Goal: Communication & Community: Answer question/provide support

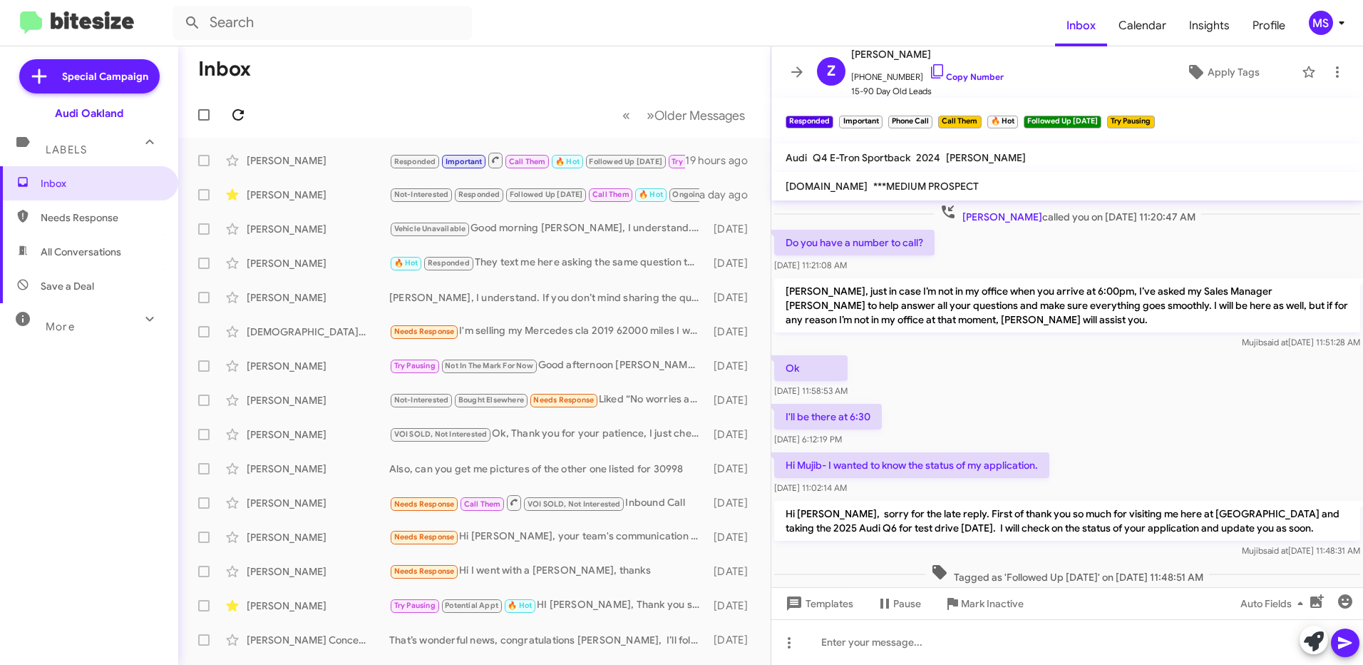
scroll to position [736, 0]
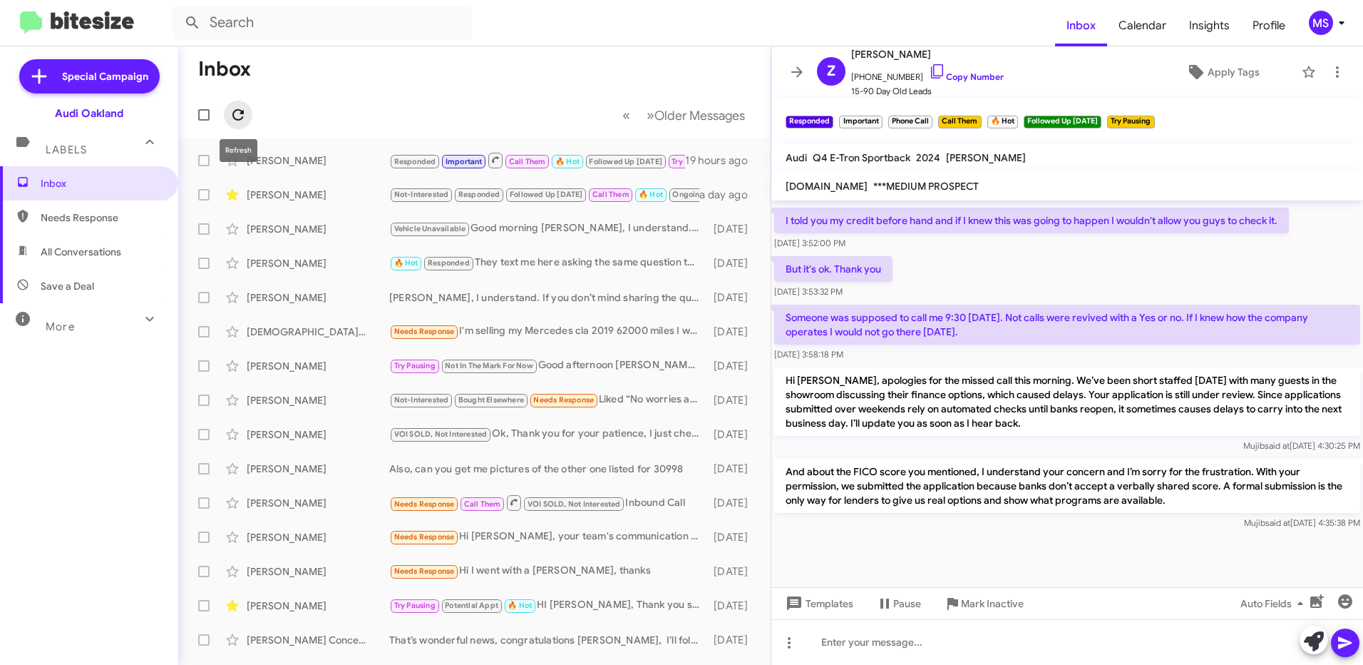
click at [240, 112] on icon at bounding box center [238, 114] width 17 height 17
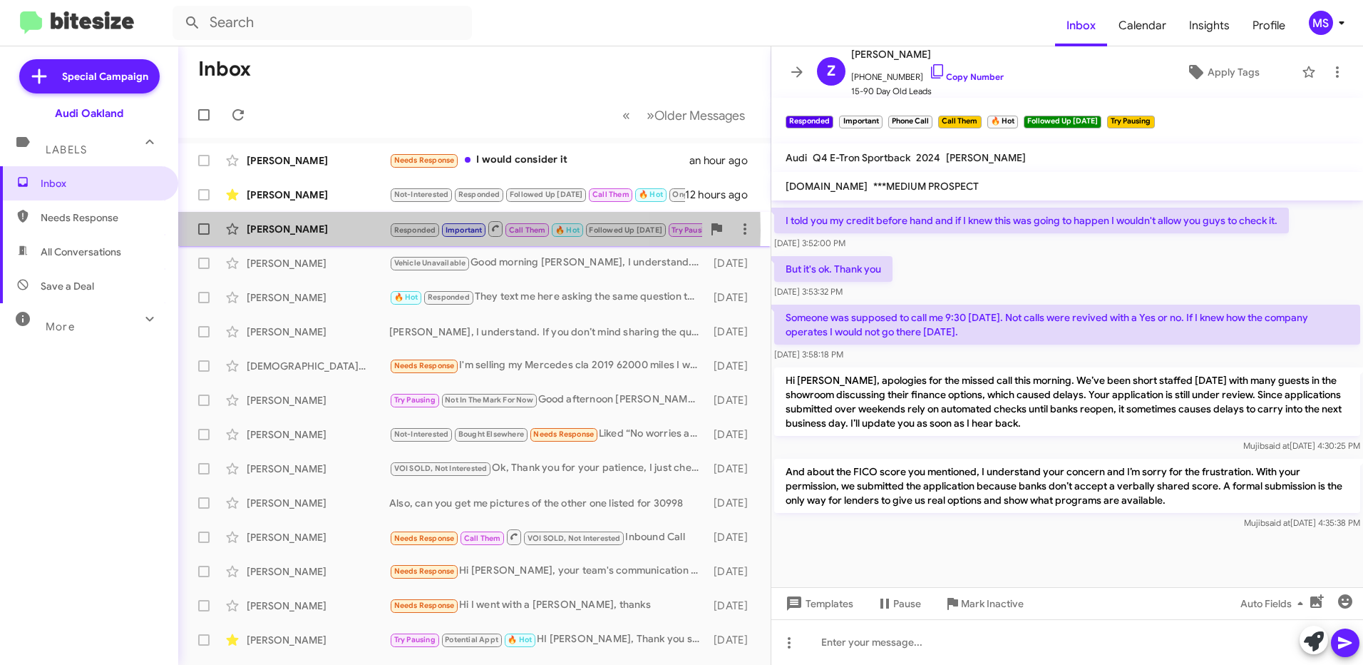
click at [342, 230] on div "[PERSON_NAME]" at bounding box center [318, 229] width 143 height 14
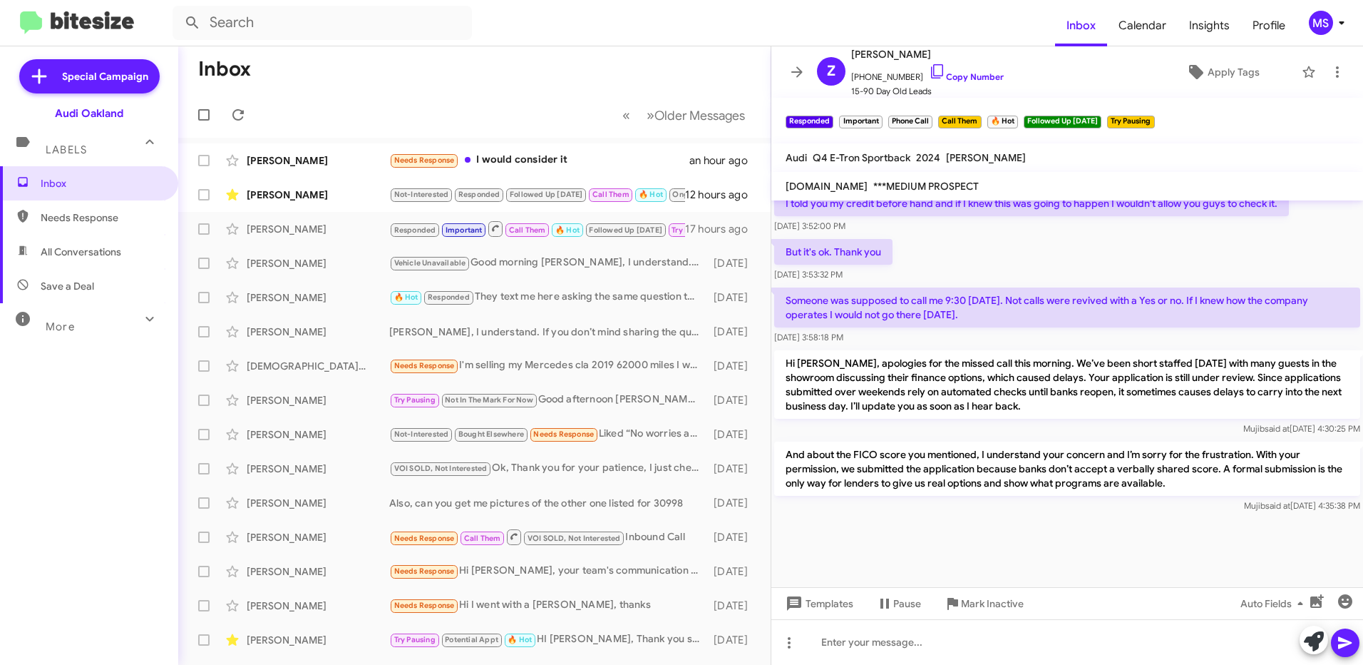
scroll to position [782, 0]
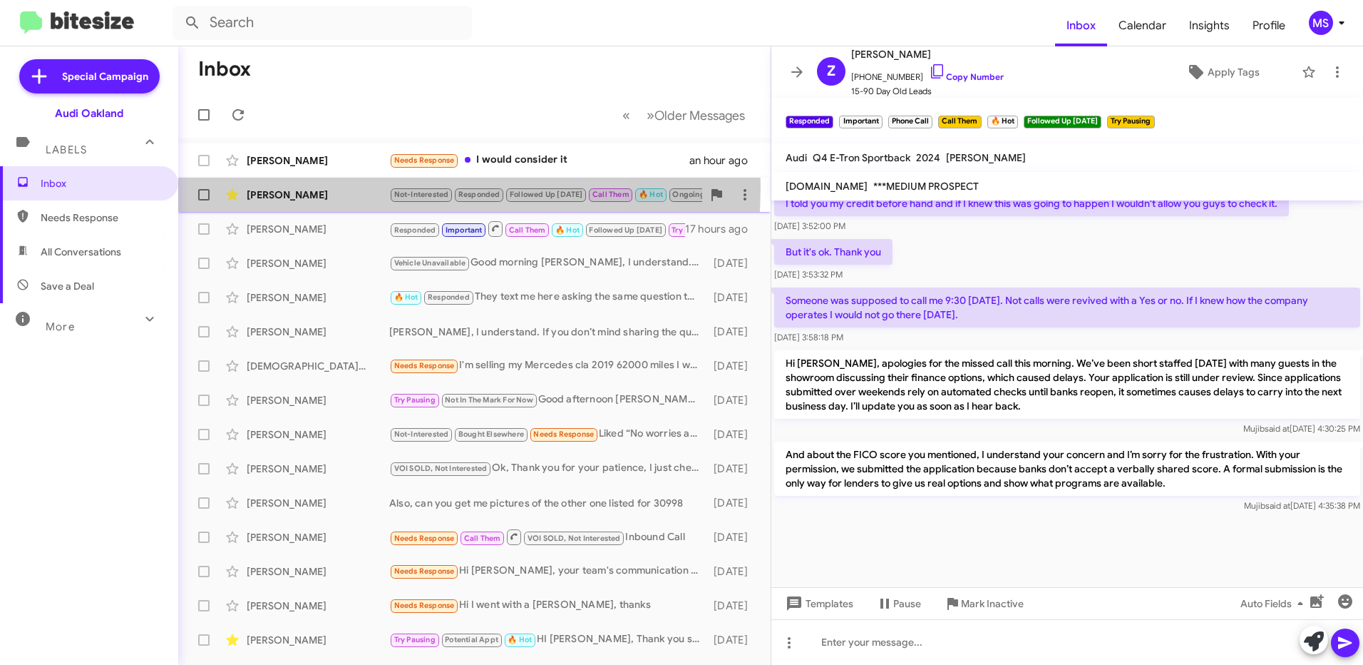
click at [332, 186] on div "Lyle Matilton Not-Interested Responded Followed Up Today Call Them 🔥 Hot Ongoin…" at bounding box center [475, 194] width 570 height 29
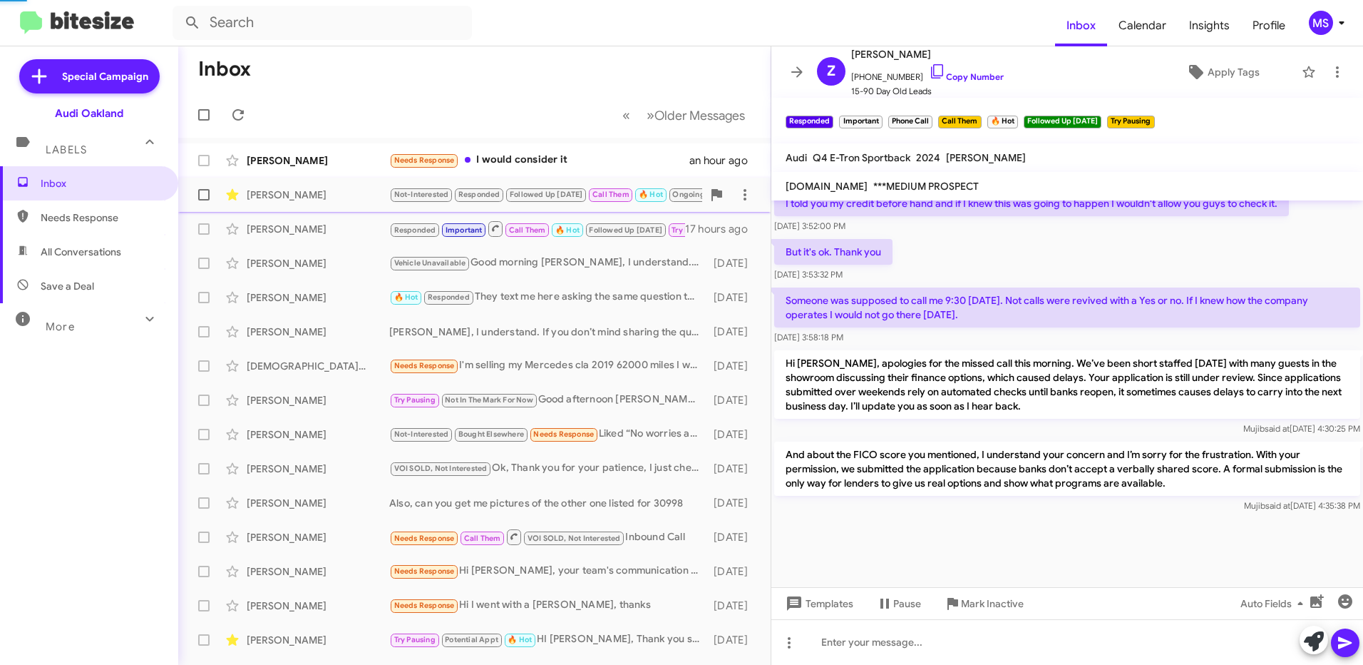
scroll to position [682, 0]
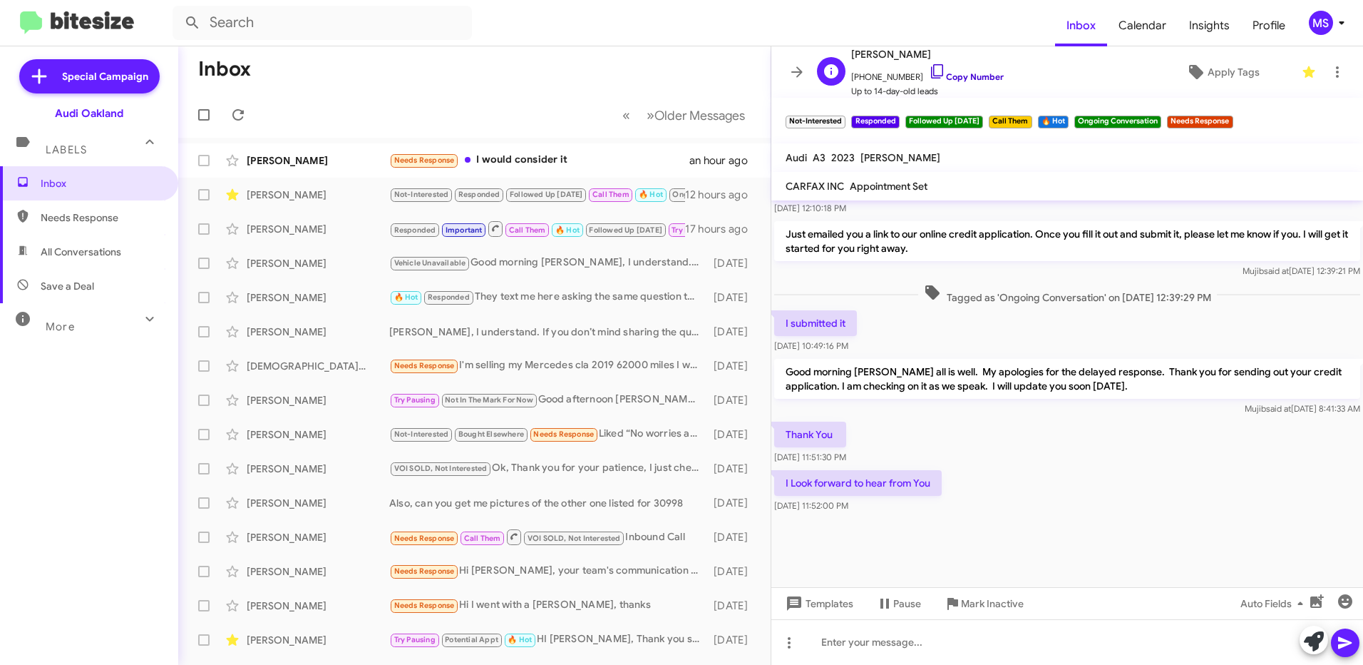
click at [972, 75] on link "Copy Number" at bounding box center [966, 76] width 75 height 11
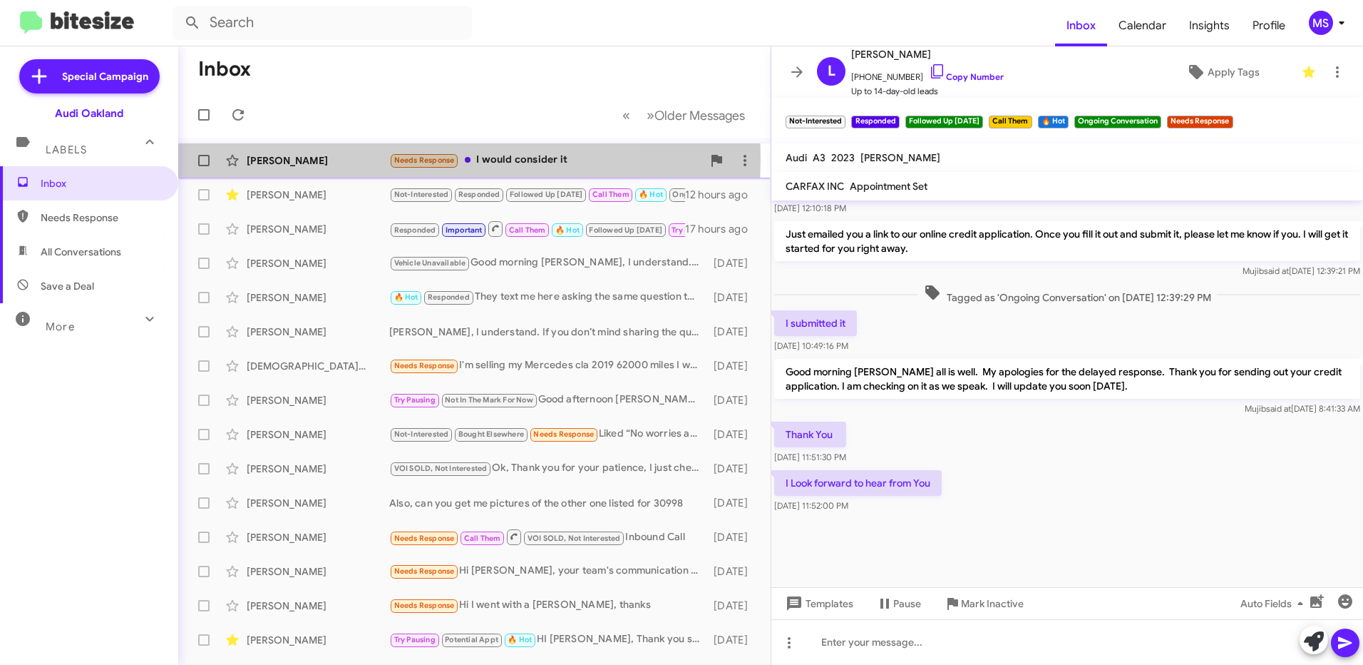
click at [338, 158] on div "[PERSON_NAME]" at bounding box center [318, 160] width 143 height 14
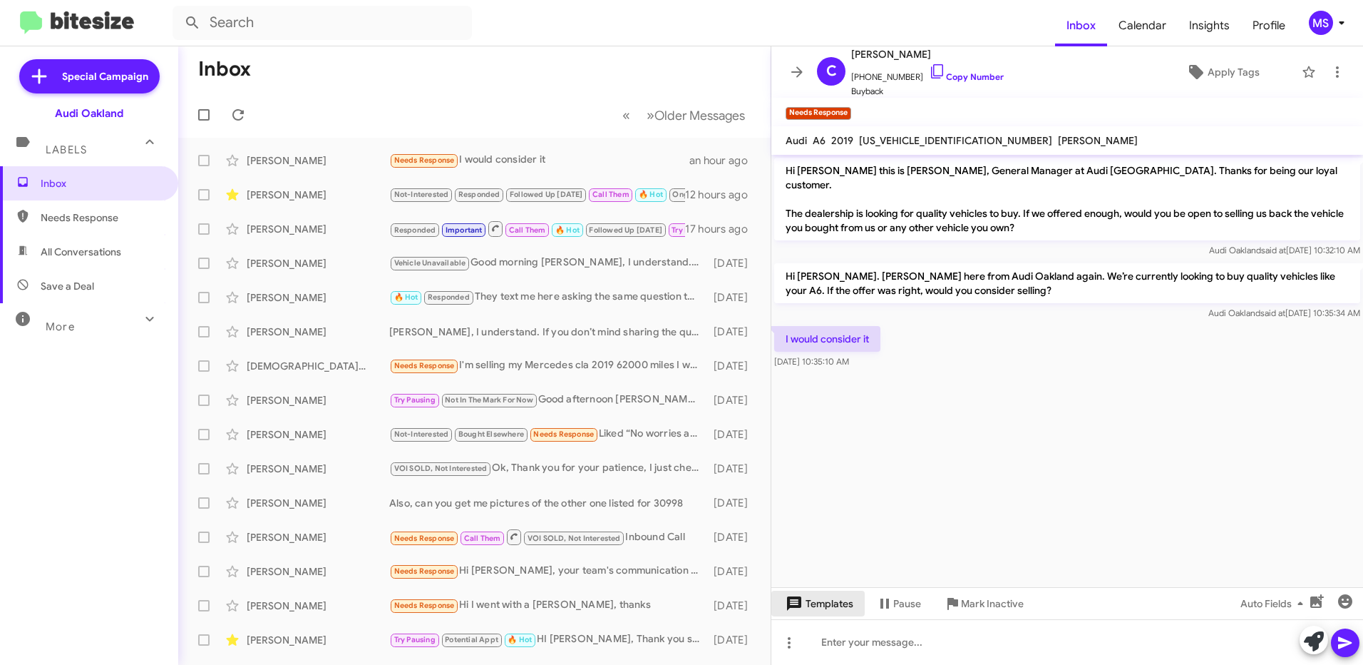
click at [827, 603] on span "Templates" at bounding box center [818, 603] width 71 height 26
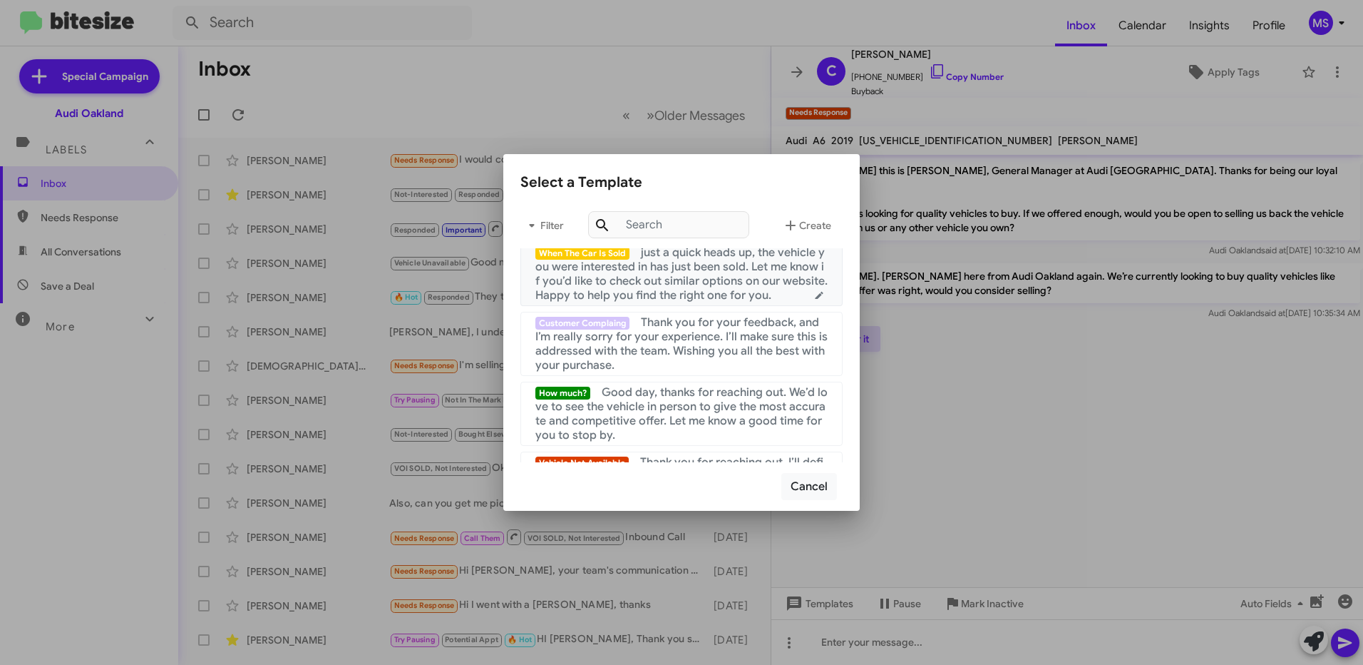
scroll to position [428, 0]
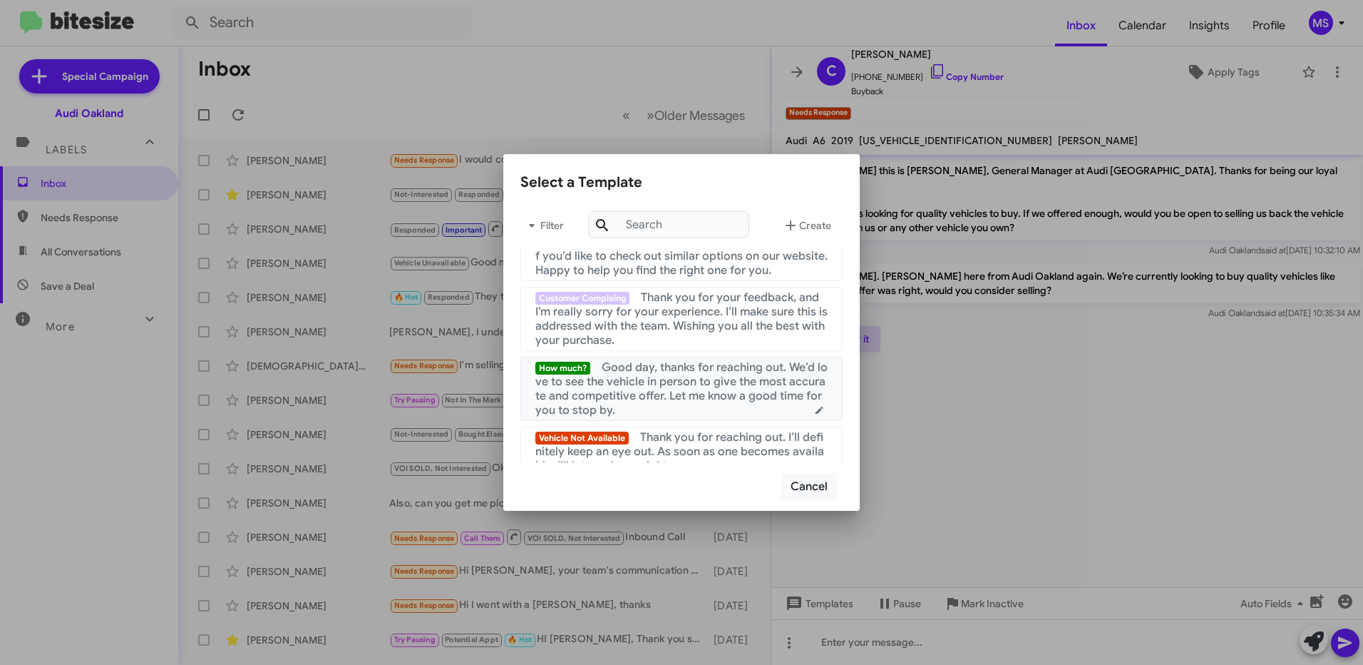
click at [667, 395] on span "Good day, thanks for reaching out. We’d love to see the vehicle in person to gi…" at bounding box center [682, 388] width 292 height 57
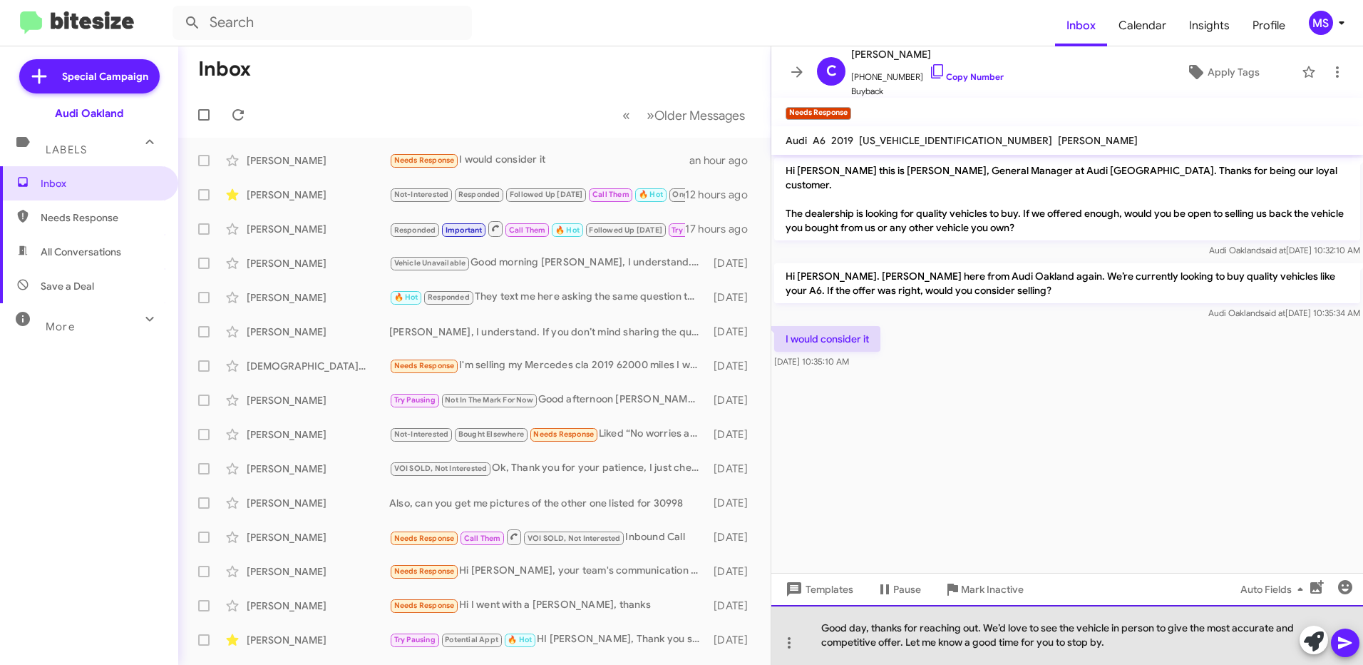
click at [869, 628] on div "Good day, thanks for reaching out. We’d love to see the vehicle in person to gi…" at bounding box center [1068, 635] width 592 height 60
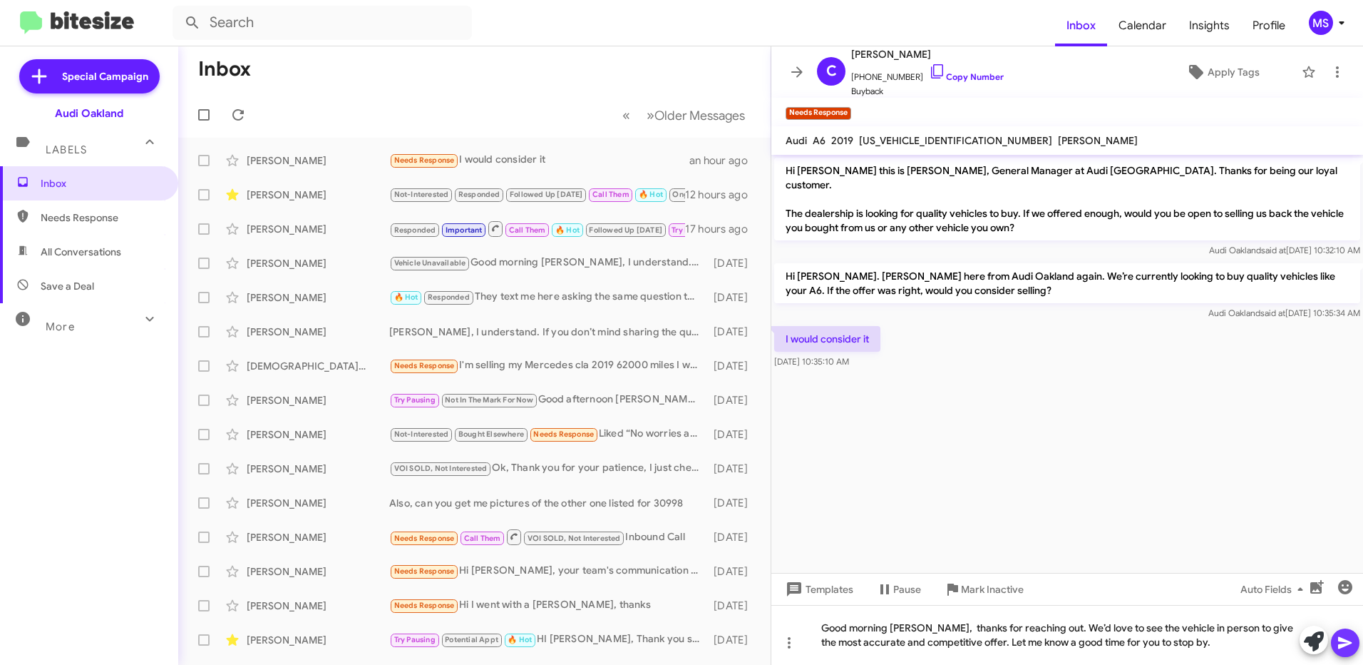
click at [1341, 645] on icon at bounding box center [1346, 643] width 14 height 12
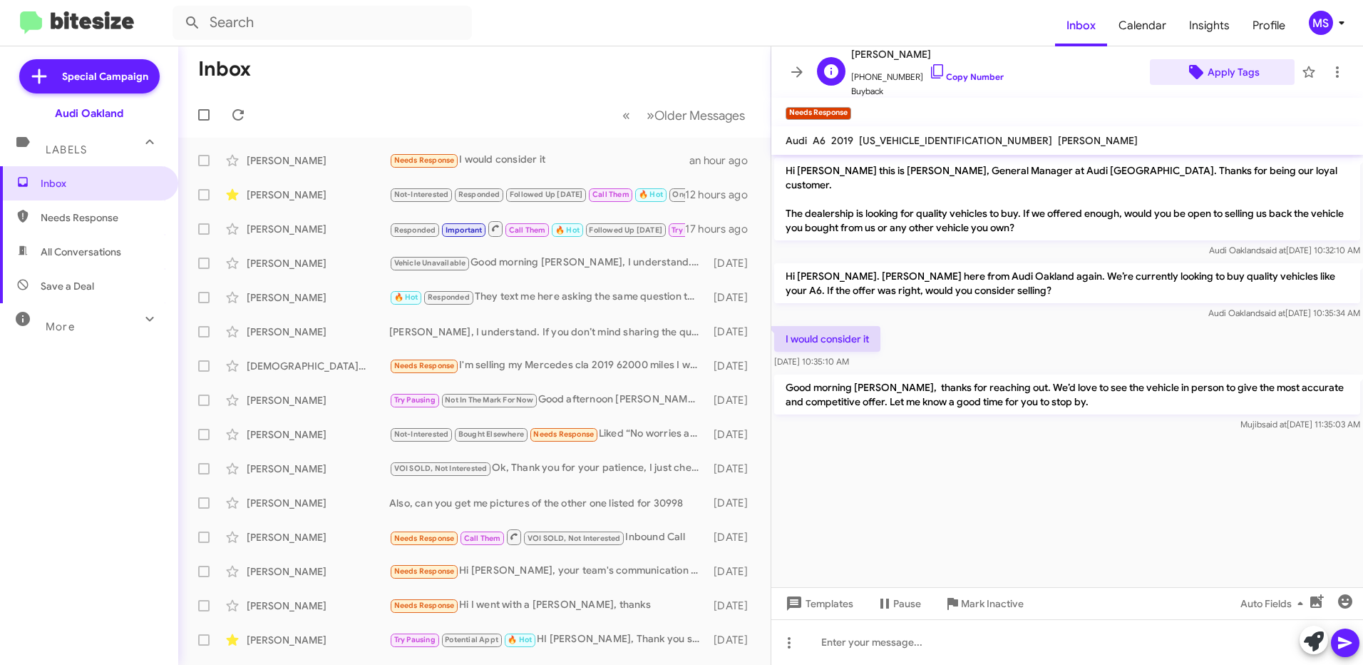
click at [1224, 71] on span "Apply Tags" at bounding box center [1234, 72] width 52 height 26
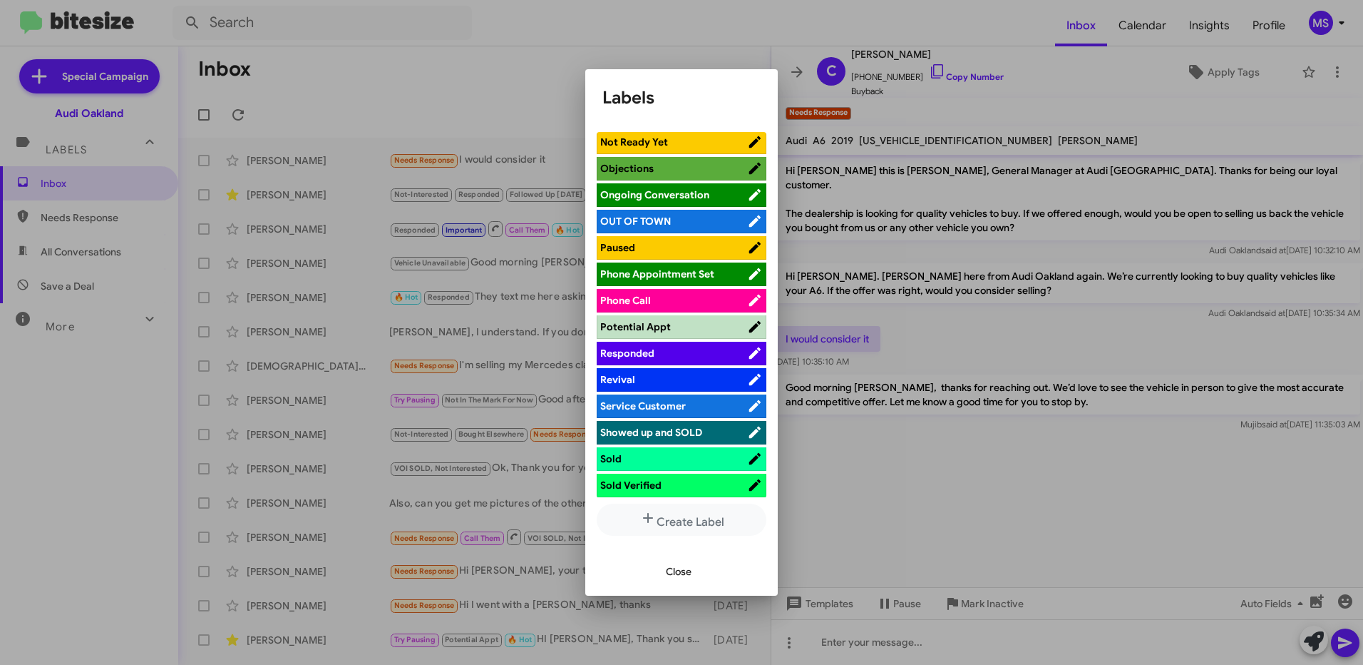
scroll to position [713, 0]
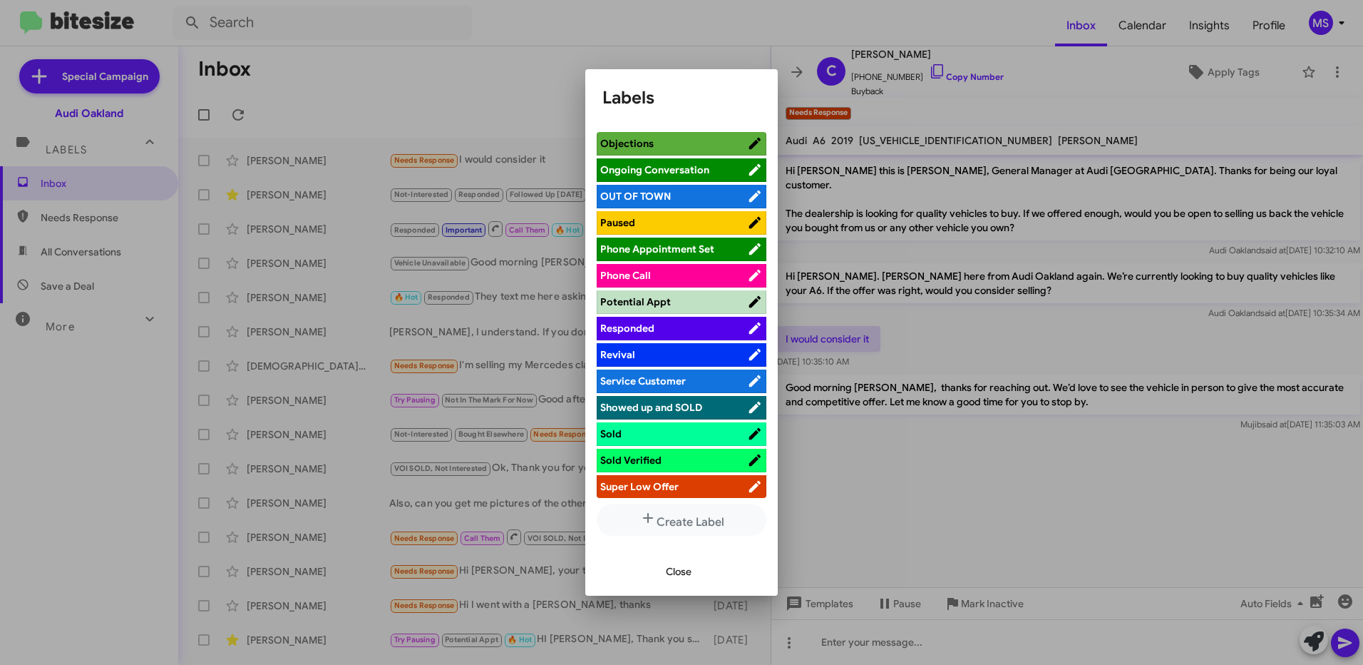
click at [681, 326] on span "Responded" at bounding box center [673, 328] width 147 height 14
click at [682, 573] on span "Close" at bounding box center [679, 571] width 26 height 26
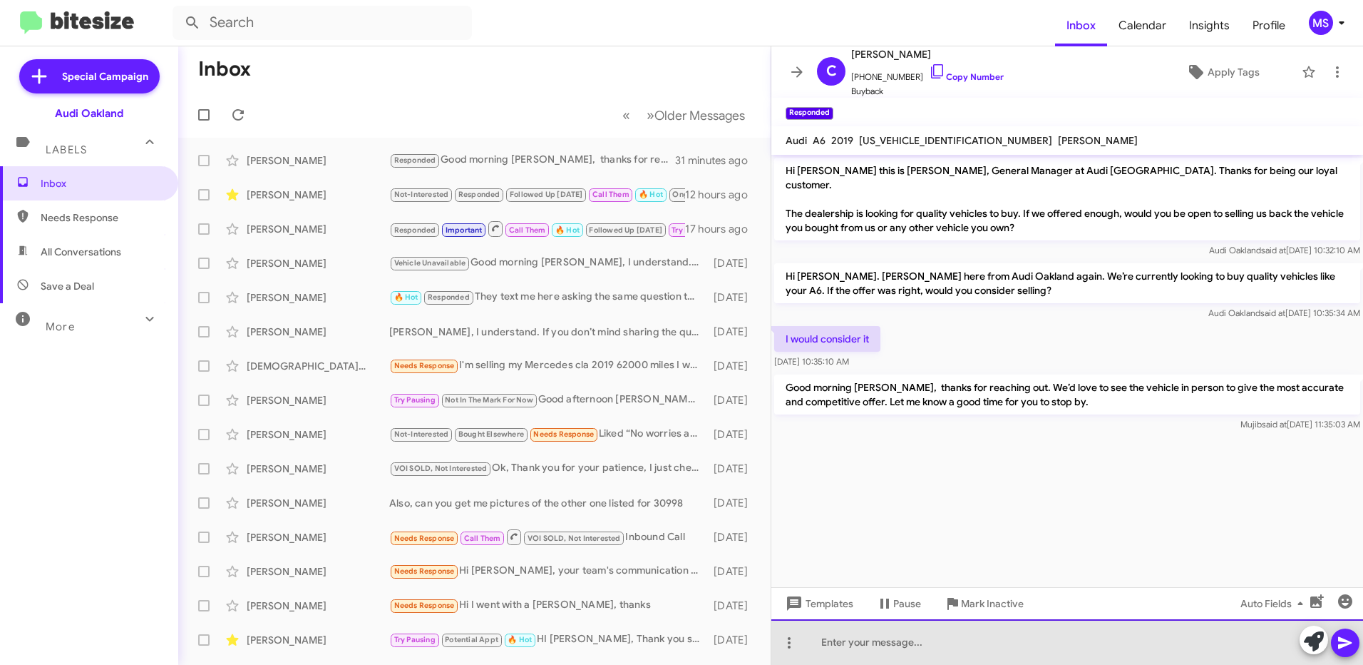
click at [1080, 645] on div at bounding box center [1068, 642] width 592 height 46
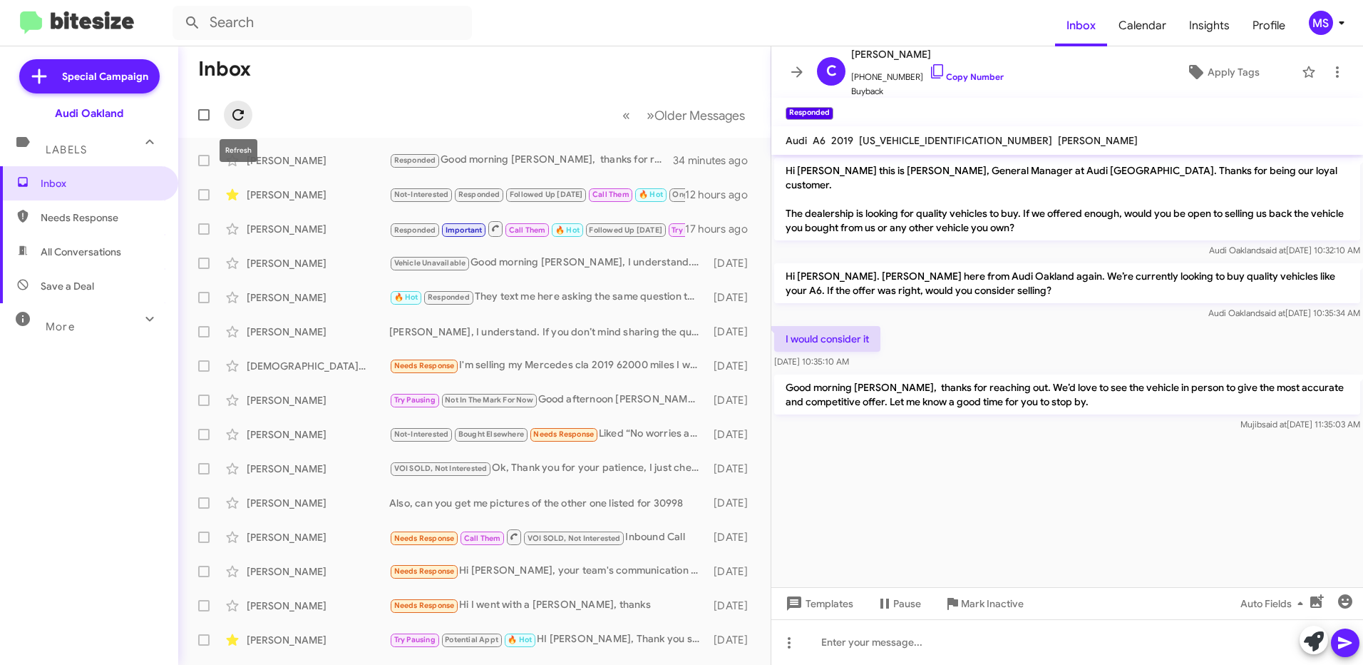
click at [241, 111] on icon at bounding box center [237, 114] width 11 height 11
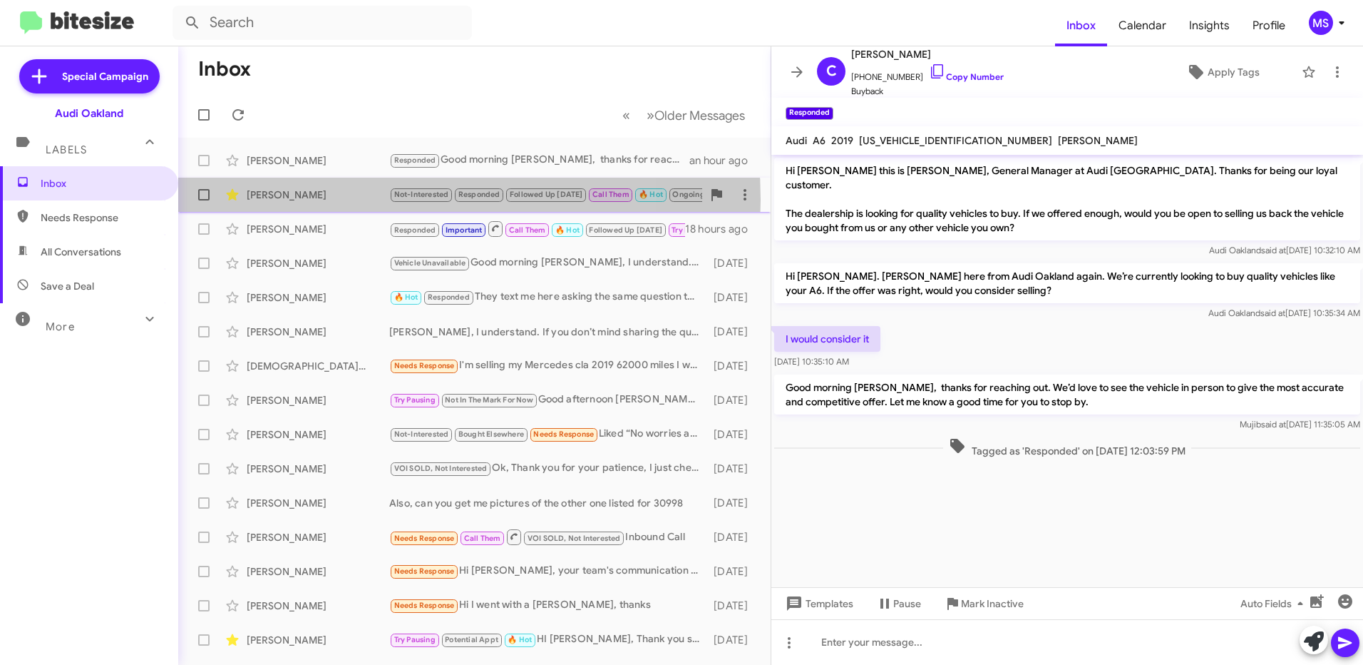
click at [346, 200] on div "[PERSON_NAME]" at bounding box center [318, 195] width 143 height 14
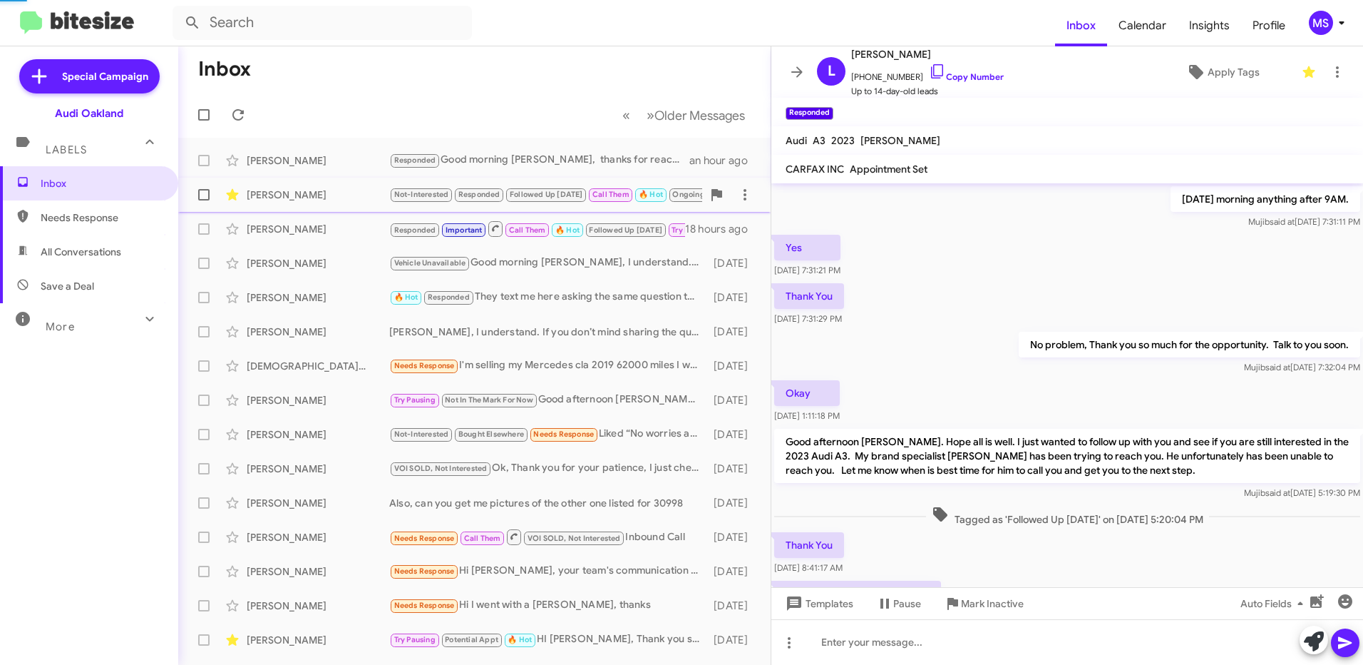
scroll to position [665, 0]
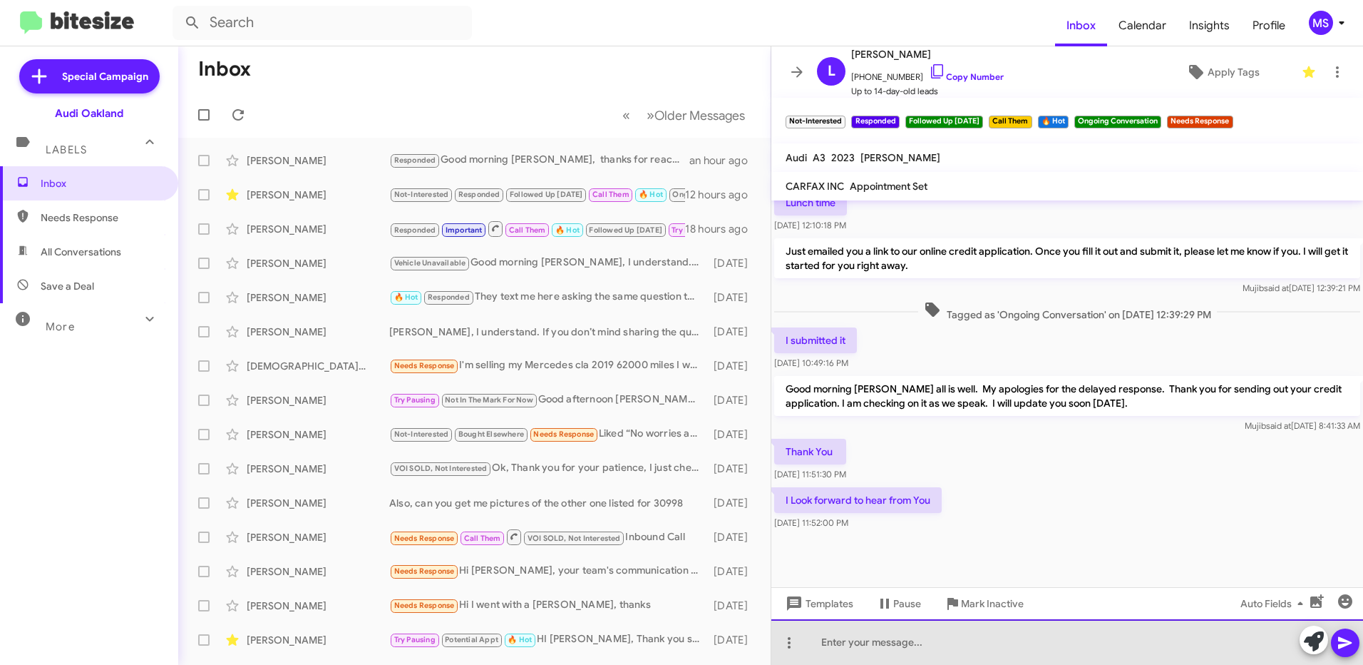
click at [1062, 635] on div at bounding box center [1068, 642] width 592 height 46
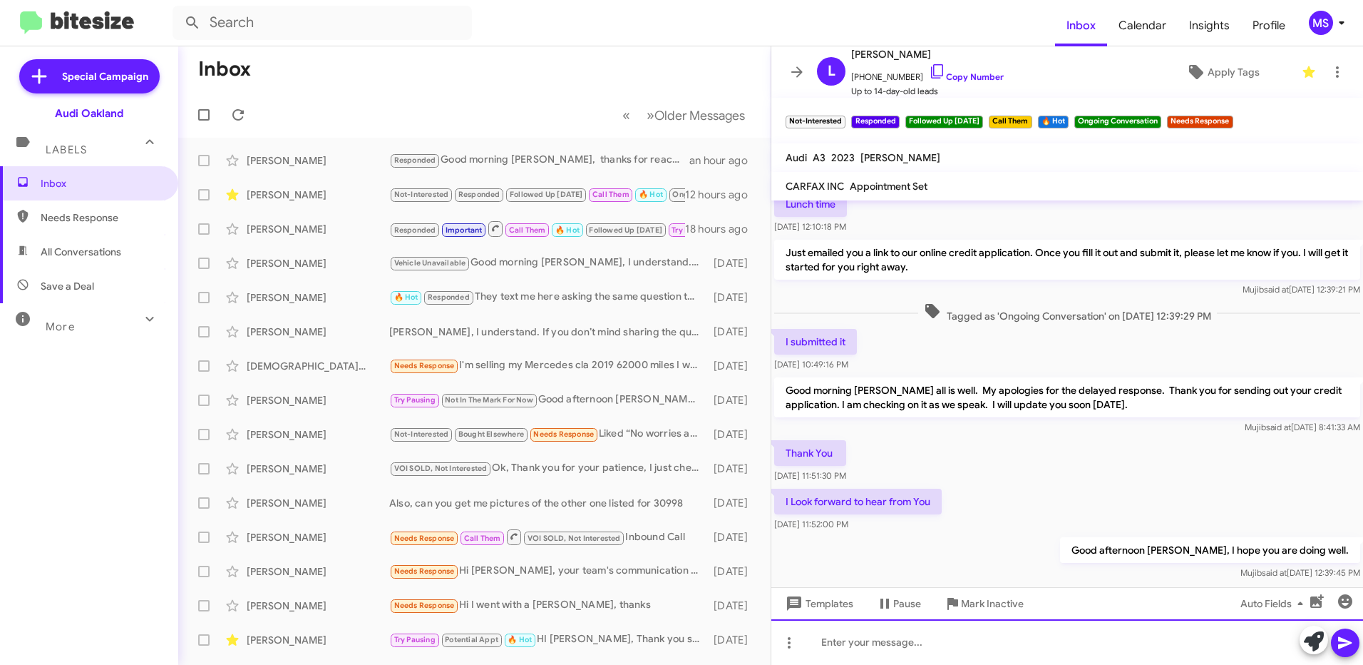
scroll to position [1755, 0]
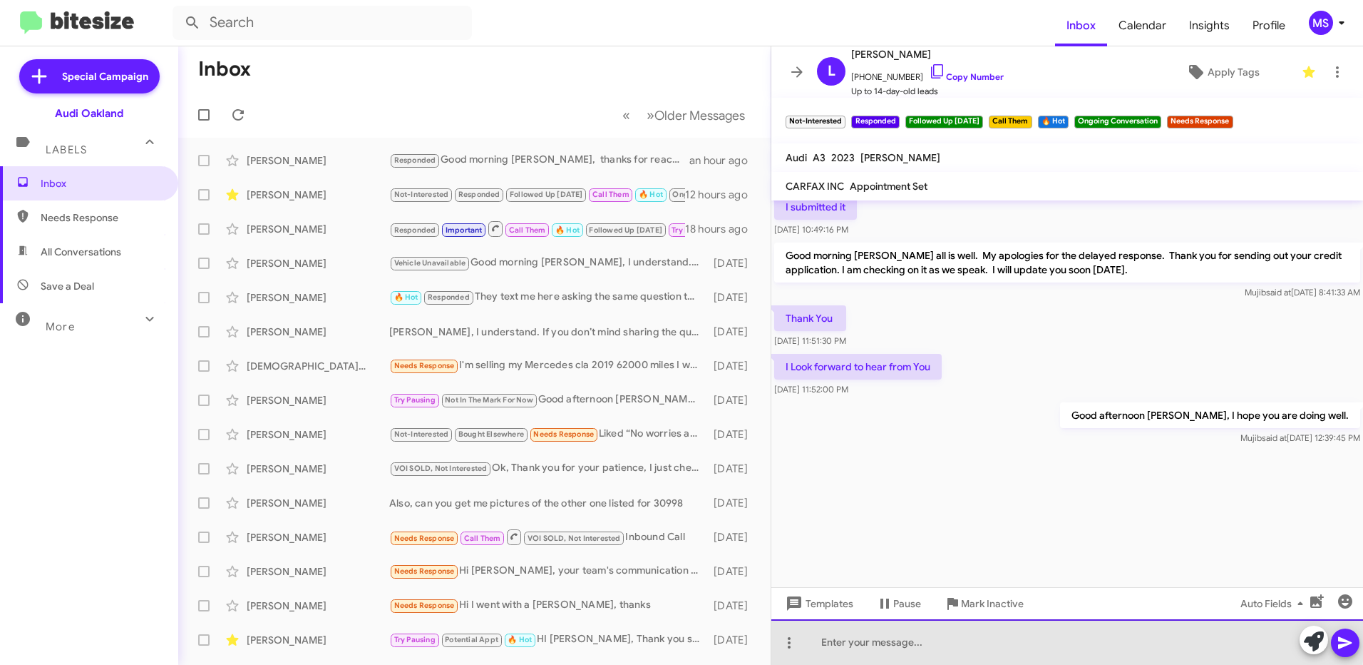
click at [992, 639] on div at bounding box center [1068, 642] width 592 height 46
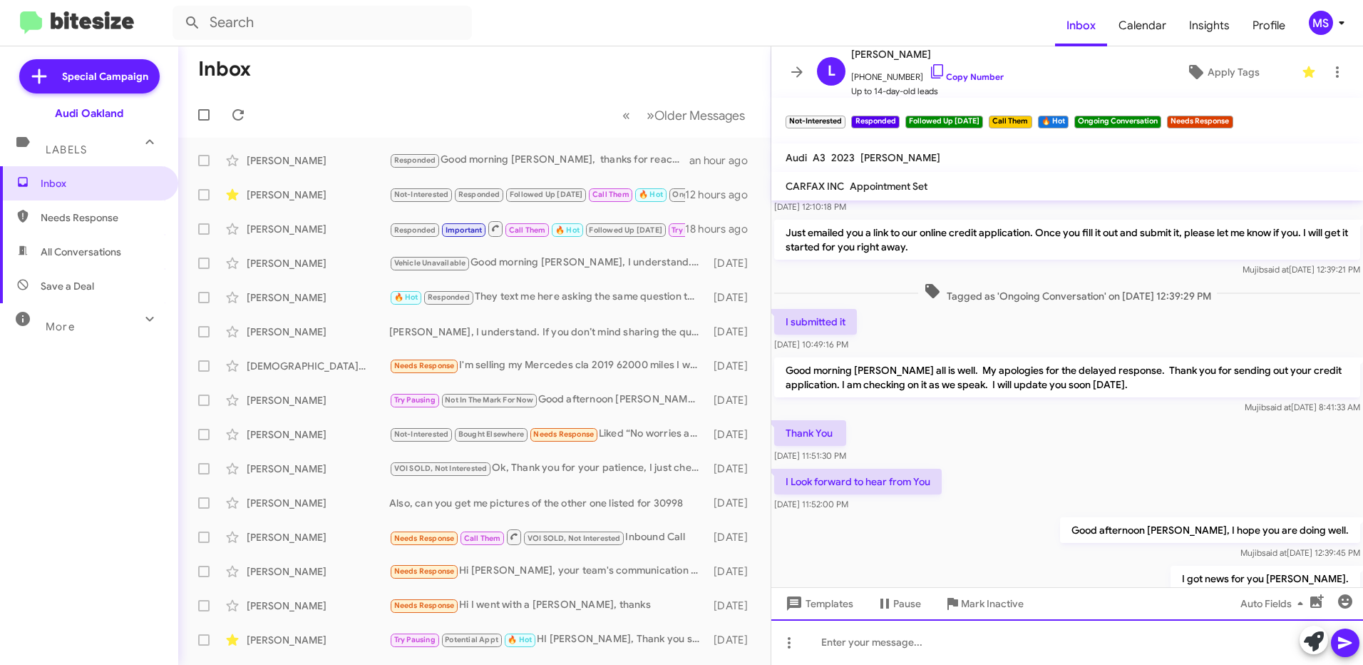
scroll to position [1807, 0]
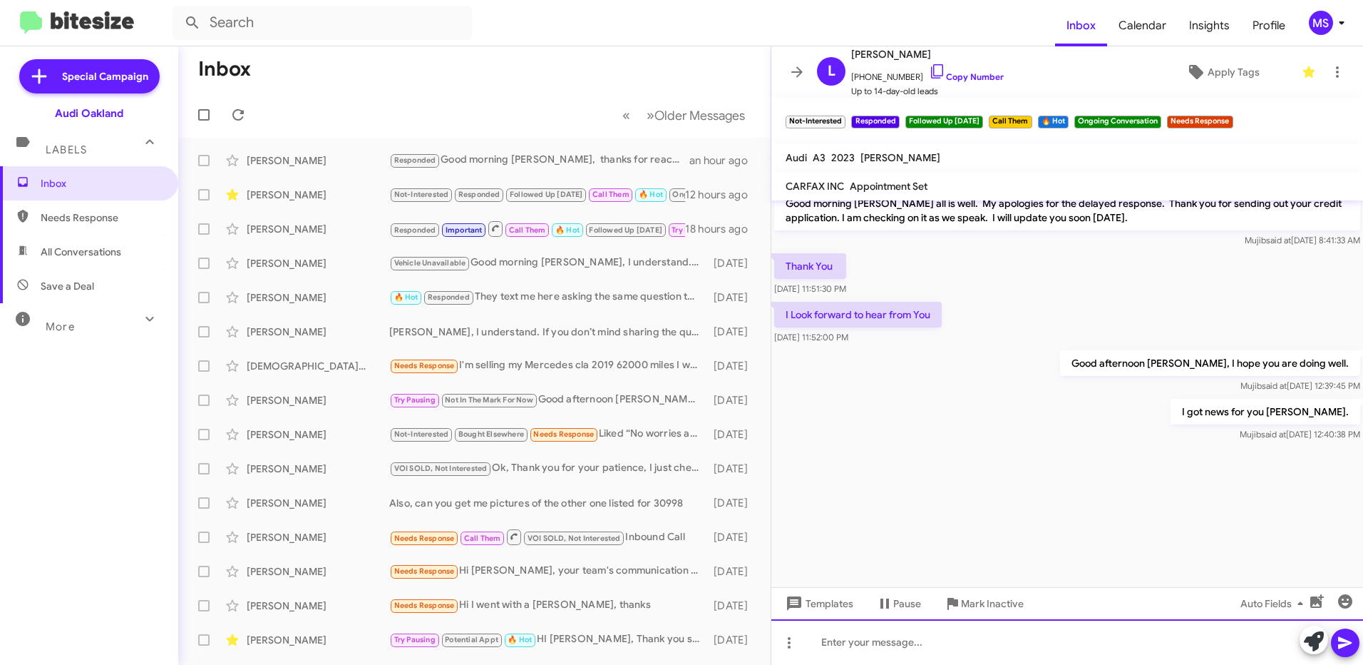
click at [997, 635] on div at bounding box center [1068, 642] width 592 height 46
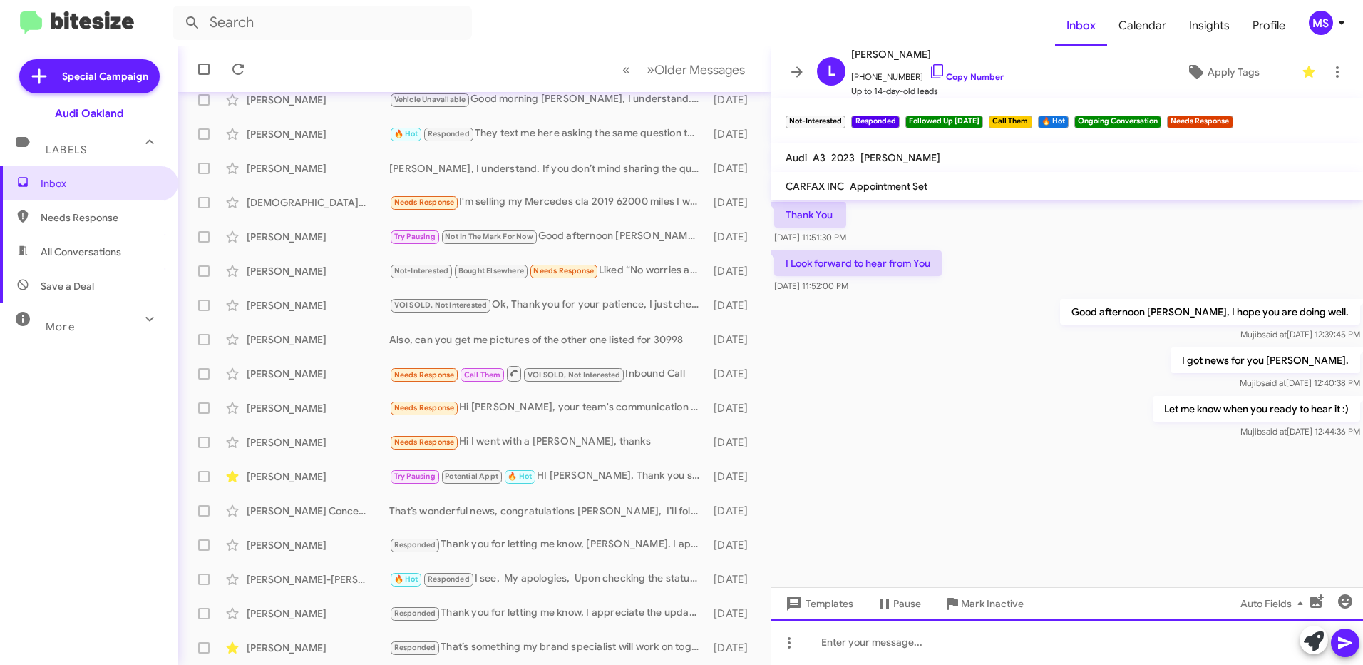
scroll to position [1859, 0]
